Goal: Information Seeking & Learning: Check status

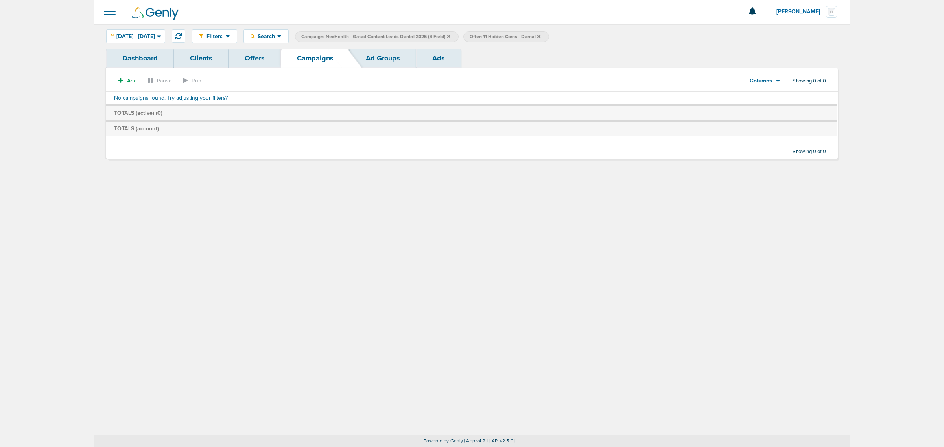
click at [450, 35] on icon at bounding box center [448, 36] width 3 height 3
click at [372, 37] on icon at bounding box center [370, 36] width 3 height 5
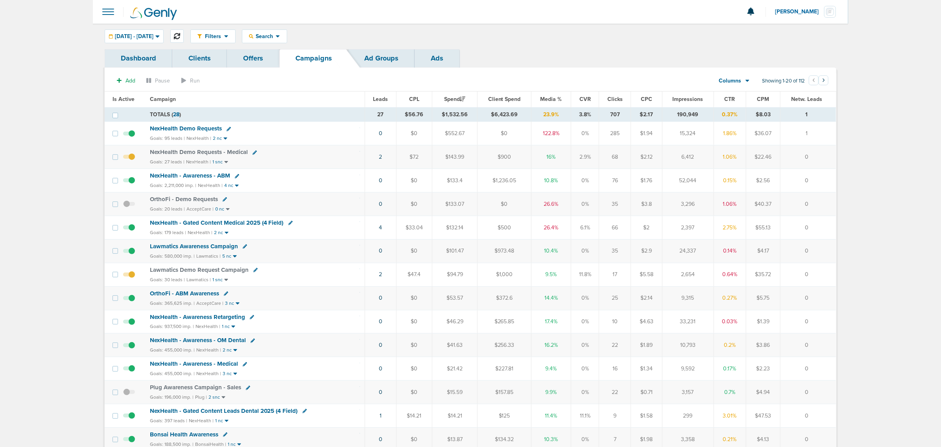
click at [184, 37] on button at bounding box center [176, 35] width 13 height 13
click at [180, 38] on icon at bounding box center [177, 36] width 6 height 6
drag, startPoint x: 366, startPoint y: 230, endPoint x: 819, endPoint y: 233, distance: 452.6
click at [825, 234] on tr "NexHealth - Gated Content Medical 2025 (4 Field) Goals: 179 leads | NexHealth |…" at bounding box center [470, 228] width 731 height 24
click at [244, 223] on span "NexHealth - Gated Content Medical 2025 (4 Field)" at bounding box center [217, 222] width 134 height 7
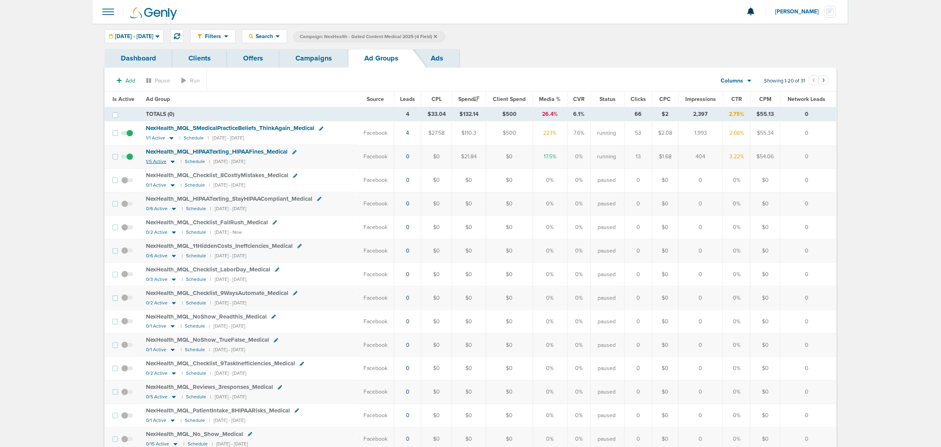
click at [173, 162] on icon at bounding box center [173, 162] width 4 height 2
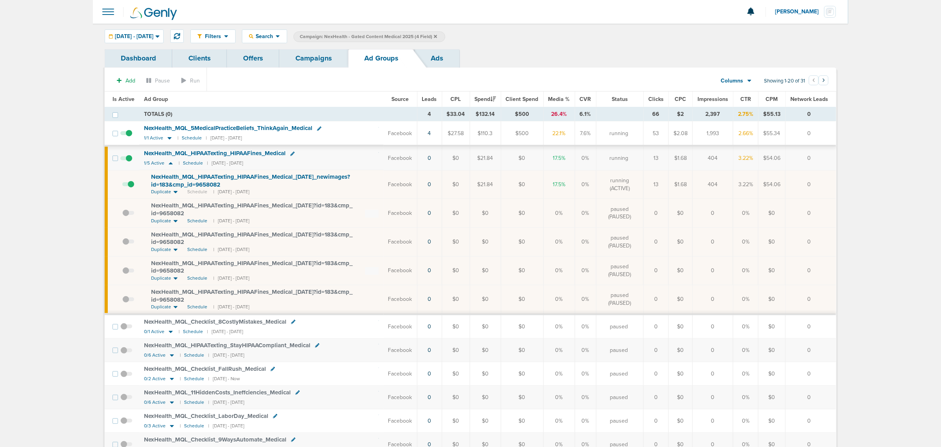
click at [131, 188] on span at bounding box center [128, 188] width 12 height 0
click at [122, 186] on input "checkbox" at bounding box center [122, 186] width 0 height 0
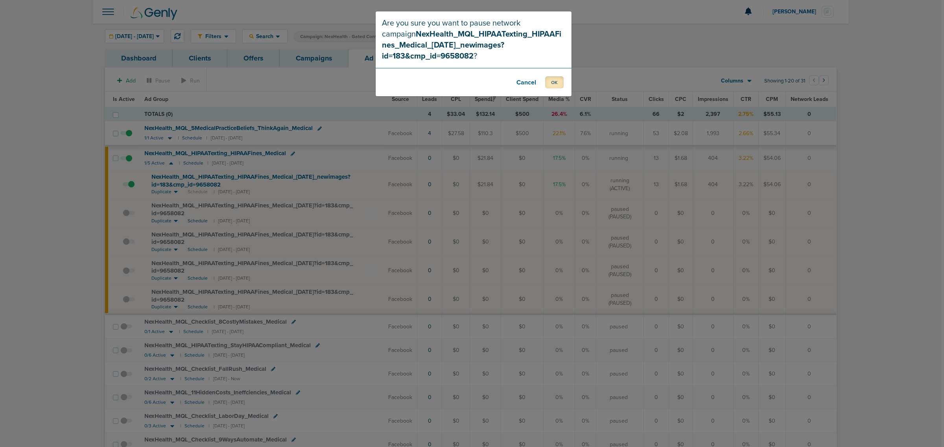
click at [552, 80] on button "OK" at bounding box center [554, 82] width 18 height 12
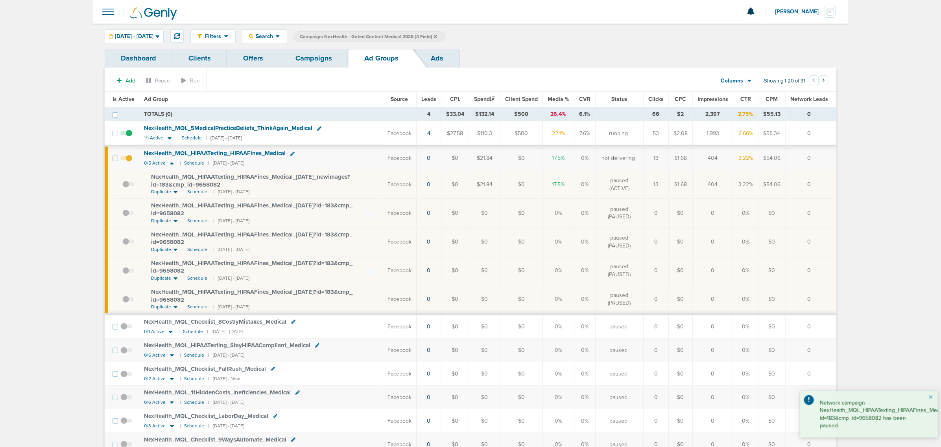
click at [307, 60] on link "Campaigns" at bounding box center [313, 58] width 69 height 18
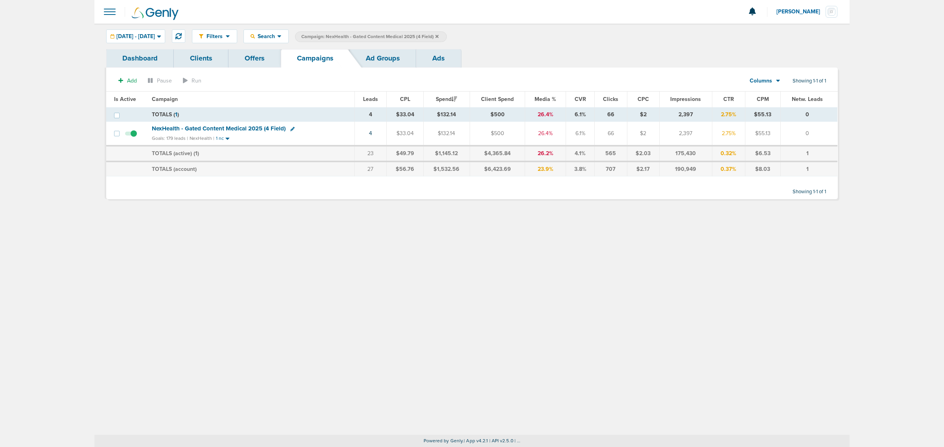
click at [447, 35] on label "Campaign: NexHealth - Gated Content Medical 2025 (4 Field)" at bounding box center [371, 36] width 152 height 11
click at [438, 35] on icon at bounding box center [436, 36] width 3 height 3
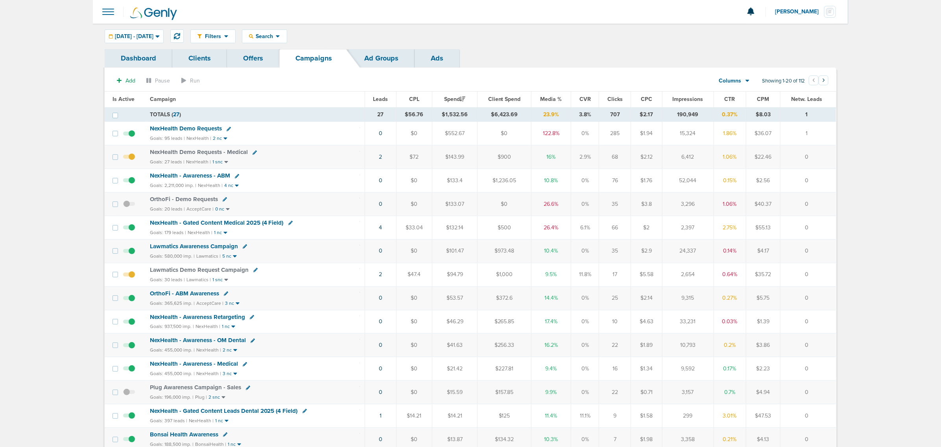
click at [549, 98] on span "Media %" at bounding box center [551, 99] width 22 height 7
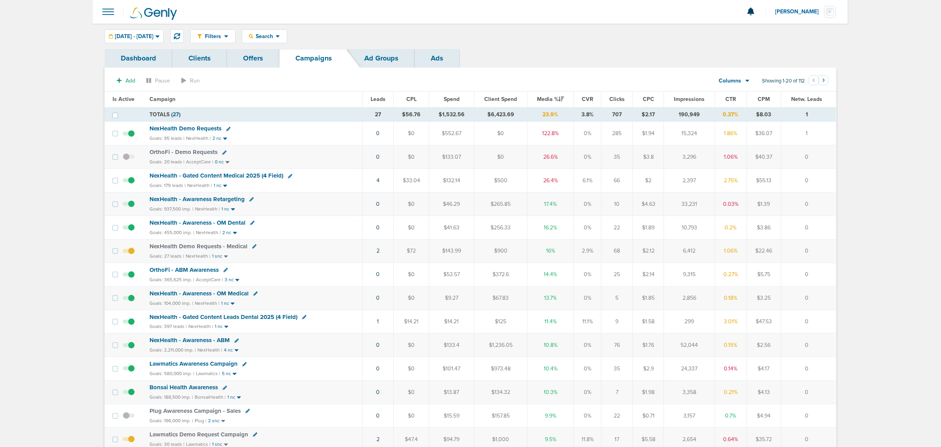
click at [254, 320] on span "NexHealth - Gated Content Leads Dental 2025 (4 Field)" at bounding box center [223, 317] width 148 height 7
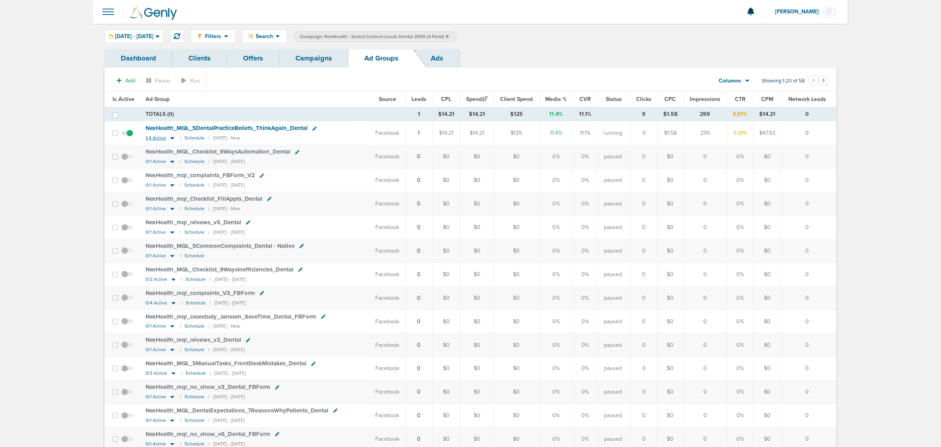
click at [168, 140] on icon at bounding box center [172, 138] width 8 height 7
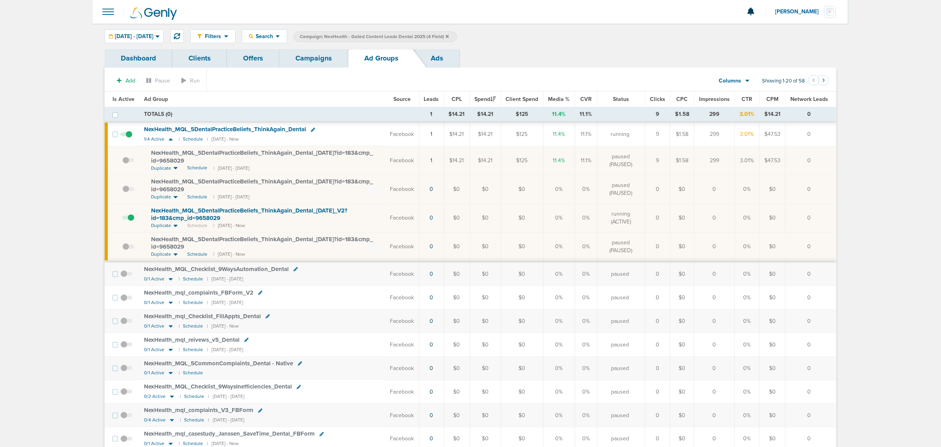
click at [303, 58] on link "Campaigns" at bounding box center [313, 58] width 69 height 18
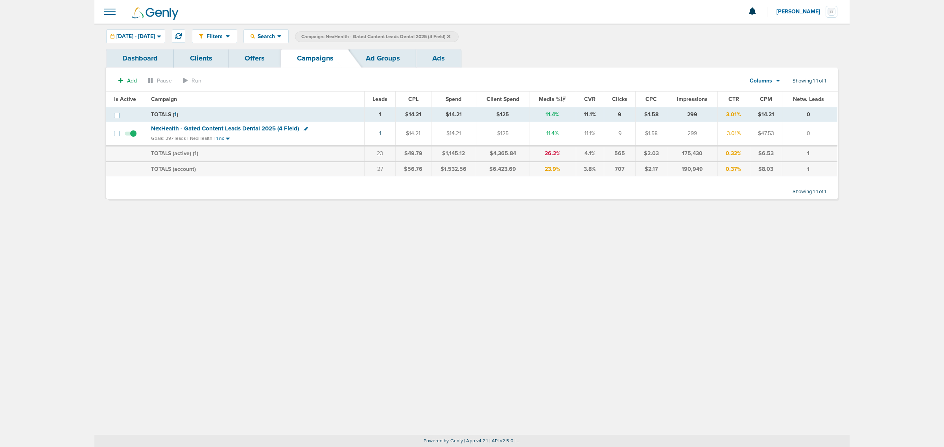
click at [458, 34] on label "Campaign: NexHealth - Gated Content Leads Dental 2025 (4 Field)" at bounding box center [377, 36] width 164 height 11
click at [450, 36] on icon at bounding box center [448, 36] width 3 height 3
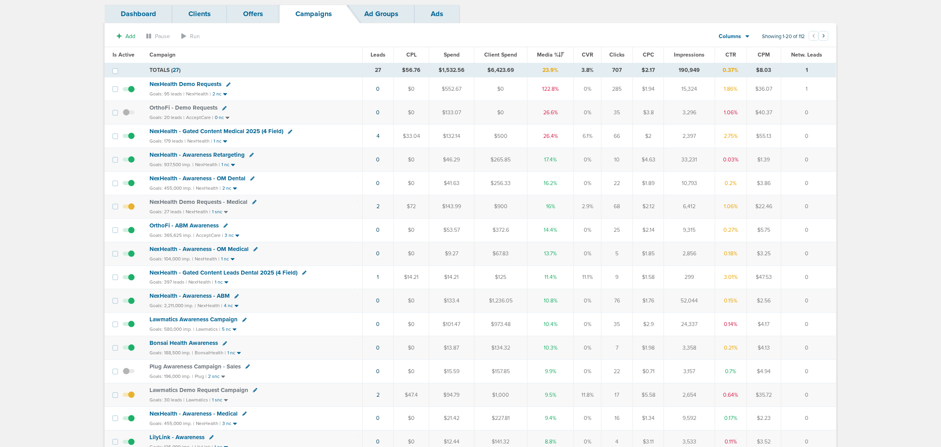
scroll to position [197, 0]
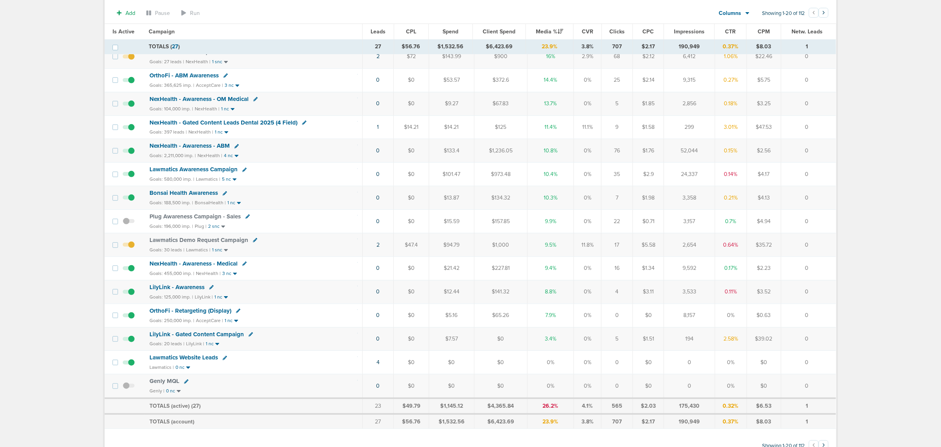
drag, startPoint x: 363, startPoint y: 341, endPoint x: 830, endPoint y: 350, distance: 467.2
click at [830, 350] on tr "LilyLink - Gated Content Campaign Goals: 20 leads | LilyLink | 1 nc 0 $0 $7.57 …" at bounding box center [470, 340] width 731 height 24
click at [830, 350] on td "0" at bounding box center [808, 340] width 55 height 24
click at [215, 338] on span "LilyLink - Gated Content Campaign" at bounding box center [196, 334] width 94 height 7
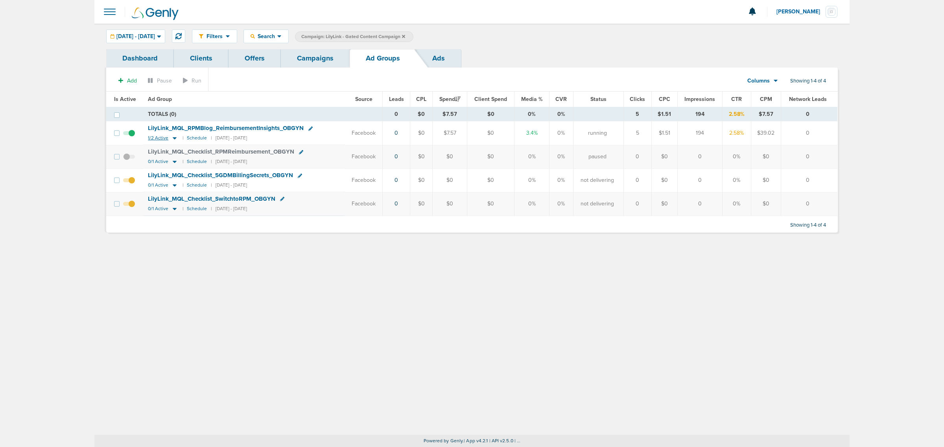
click at [173, 138] on icon at bounding box center [175, 139] width 4 height 2
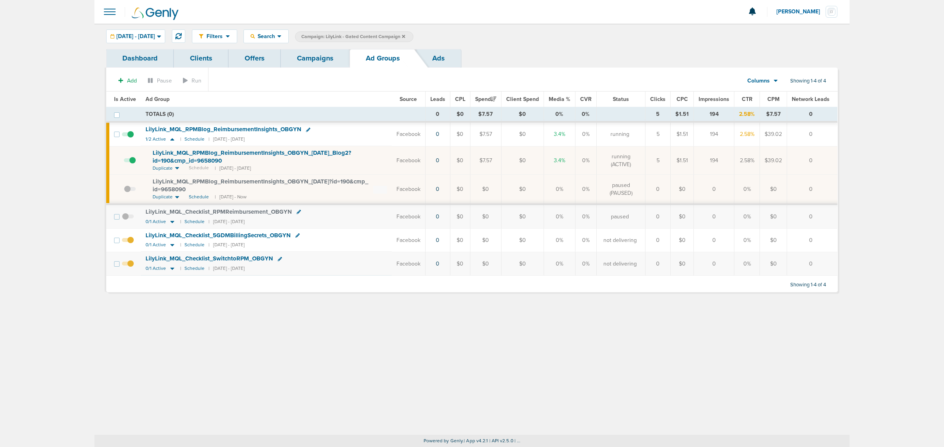
click at [283, 152] on span "LilyLink_ MQL_ RPMBlog_ ReimbursementInsights_ OBGYN_ [DATE]_ Blog2?id=190&cmp_…" at bounding box center [252, 156] width 199 height 15
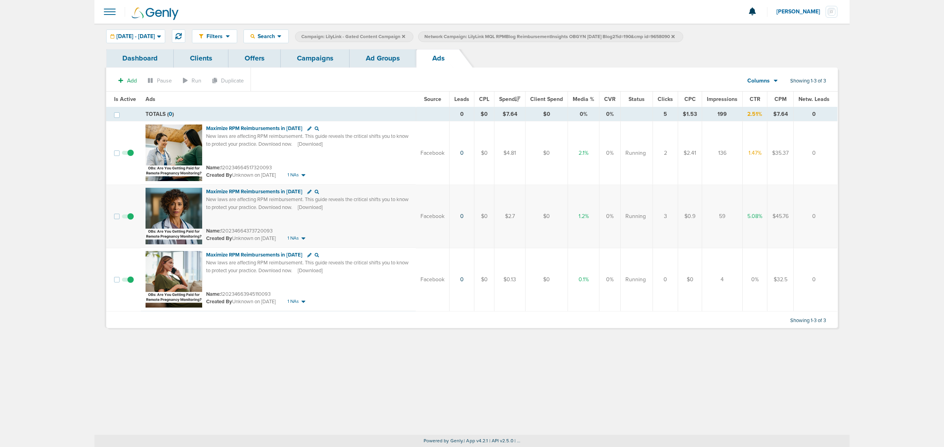
click at [313, 57] on link "Campaigns" at bounding box center [315, 58] width 69 height 18
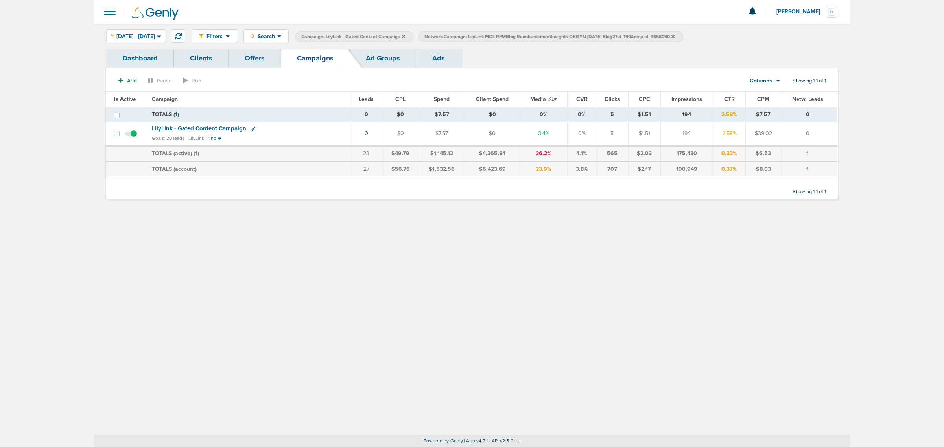
click at [405, 37] on icon at bounding box center [403, 36] width 3 height 5
click at [551, 36] on icon at bounding box center [549, 36] width 3 height 3
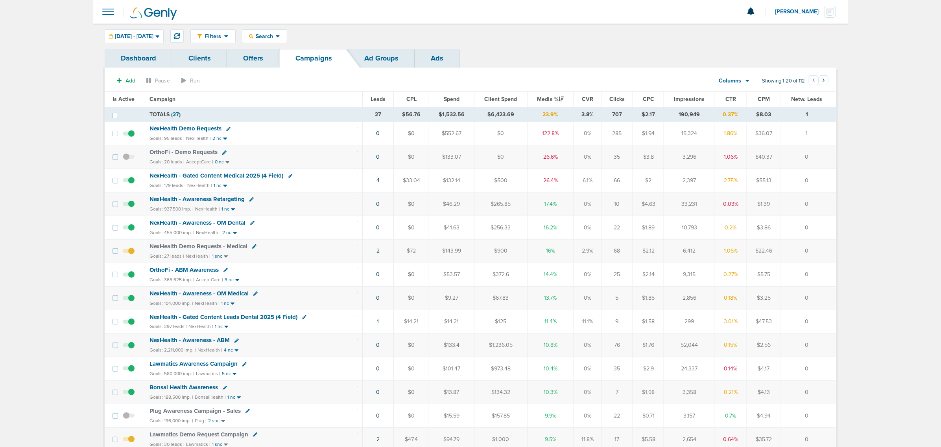
drag, startPoint x: 372, startPoint y: 186, endPoint x: 795, endPoint y: 174, distance: 423.7
click at [795, 174] on tr "NexHealth - Gated Content Medical 2025 (4 Field) Goals: 179 leads | NexHealth |…" at bounding box center [470, 181] width 731 height 24
click at [797, 174] on td "0" at bounding box center [808, 181] width 55 height 24
click at [315, 180] on div "NexHealth - Gated Content Medical 2025 (4 Field)" at bounding box center [253, 176] width 208 height 8
drag, startPoint x: 358, startPoint y: 178, endPoint x: 818, endPoint y: 239, distance: 464.5
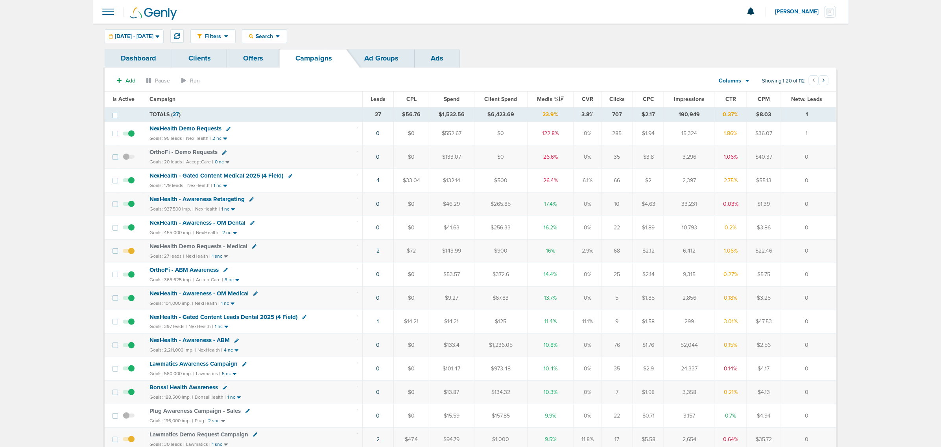
click at [818, 239] on tbody "TOTALS ( 27 ) 27 $56.76 $1,532.56 $6,423.69 23.9% 3.8% 707 $2.17 190,949 0.37% …" at bounding box center [470, 365] width 731 height 517
click at [818, 239] on td "0" at bounding box center [808, 228] width 55 height 24
click at [320, 106] on th "Campaign" at bounding box center [254, 100] width 218 height 16
click at [258, 176] on span "NexHealth - Gated Content Medical 2025 (4 Field)" at bounding box center [216, 175] width 134 height 7
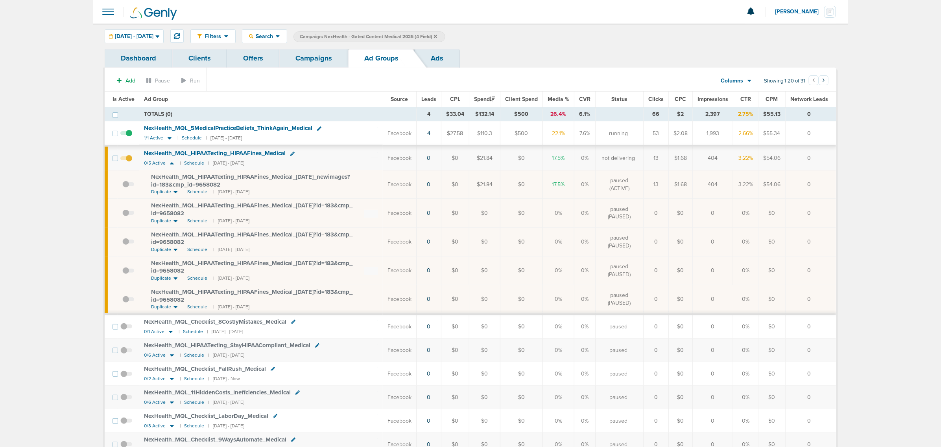
drag, startPoint x: 735, startPoint y: 155, endPoint x: 826, endPoint y: 184, distance: 95.0
click at [826, 184] on tbody "TOTALS (0) 4 $33.04 $132.14 $500 26.4% 6.1% 66 $2 2,397 2.75% $55.13 0 TOTALS (…" at bounding box center [470, 423] width 731 height 632
click at [826, 184] on td "0" at bounding box center [810, 184] width 51 height 29
click at [329, 52] on link "Campaigns" at bounding box center [313, 58] width 69 height 18
click at [304, 56] on link "Campaigns" at bounding box center [313, 58] width 69 height 18
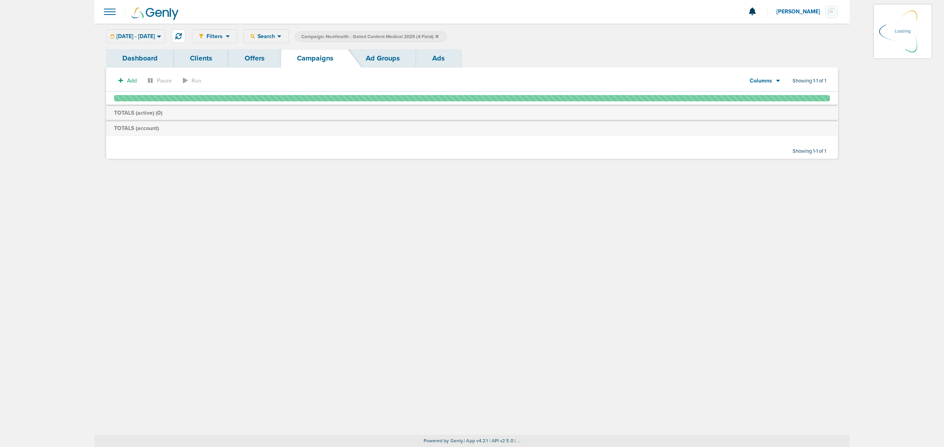
click at [438, 34] on icon at bounding box center [436, 36] width 3 height 5
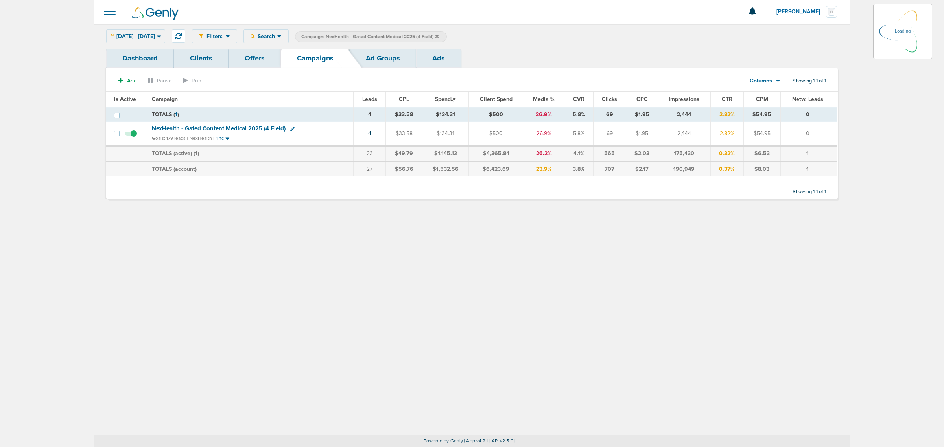
click at [438, 34] on icon at bounding box center [436, 36] width 3 height 5
click at [438, 35] on icon at bounding box center [436, 36] width 3 height 5
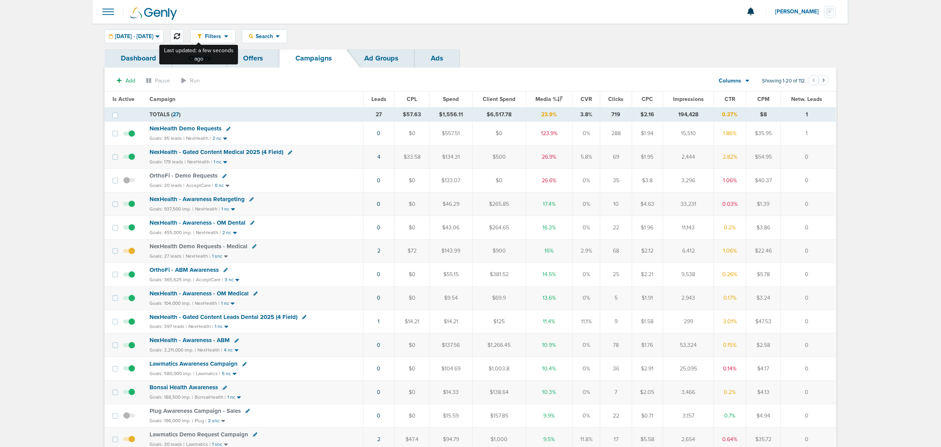
click at [180, 36] on icon at bounding box center [177, 36] width 6 height 6
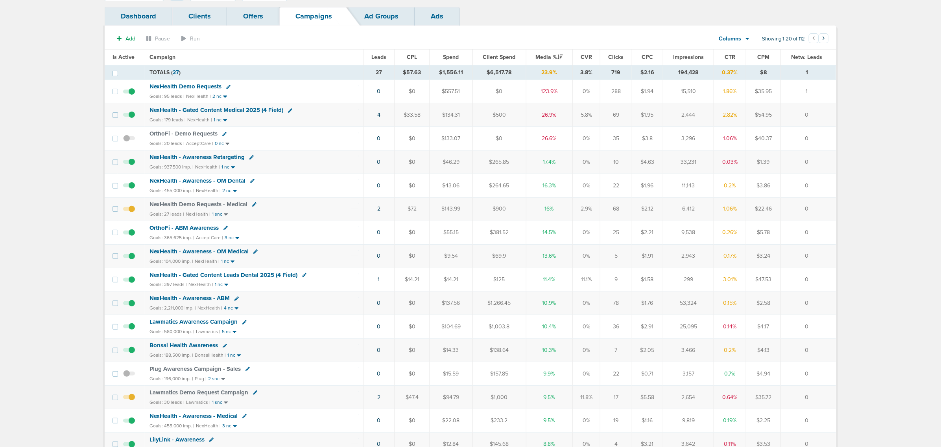
scroll to position [197, 0]
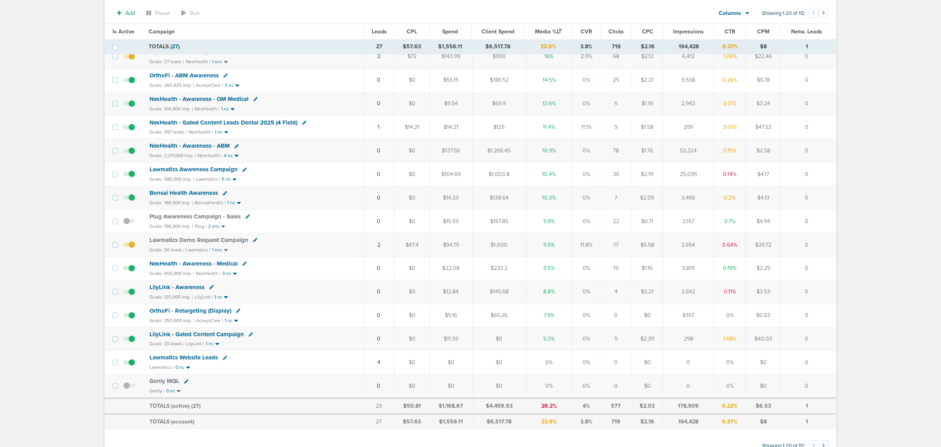
drag, startPoint x: 295, startPoint y: 339, endPoint x: 332, endPoint y: 351, distance: 39.4
click at [332, 348] on div "Goals: 20 leads | LilyLink | 1 nc" at bounding box center [253, 344] width 209 height 7
click at [201, 338] on span "LilyLink - Gated Content Campaign" at bounding box center [196, 334] width 94 height 7
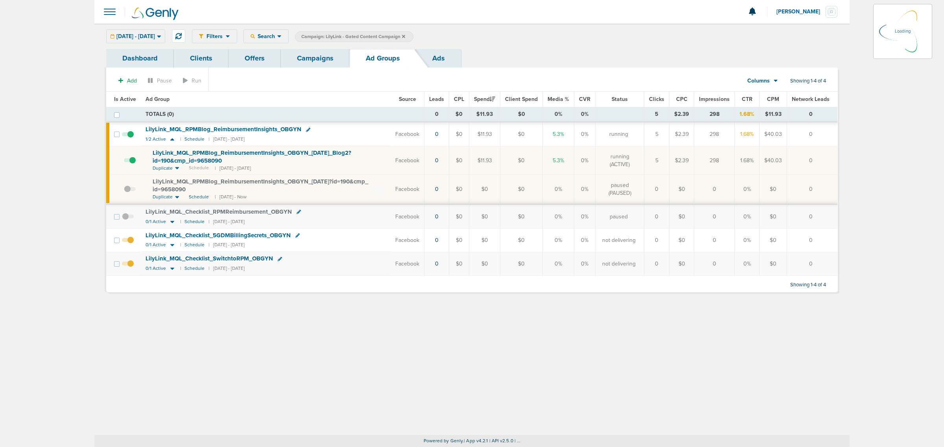
click at [203, 155] on span "LilyLink_ MQL_ RPMBlog_ ReimbursementInsights_ OBGYN_ [DATE]_ Blog2?id=190&cmp_…" at bounding box center [252, 156] width 199 height 15
click at [204, 151] on span "LilyLink_ MQL_ RPMBlog_ ReimbursementInsights_ OBGYN_ [DATE]_ Blog2?id=190&cmp_…" at bounding box center [252, 156] width 199 height 15
